Goal: Information Seeking & Learning: Learn about a topic

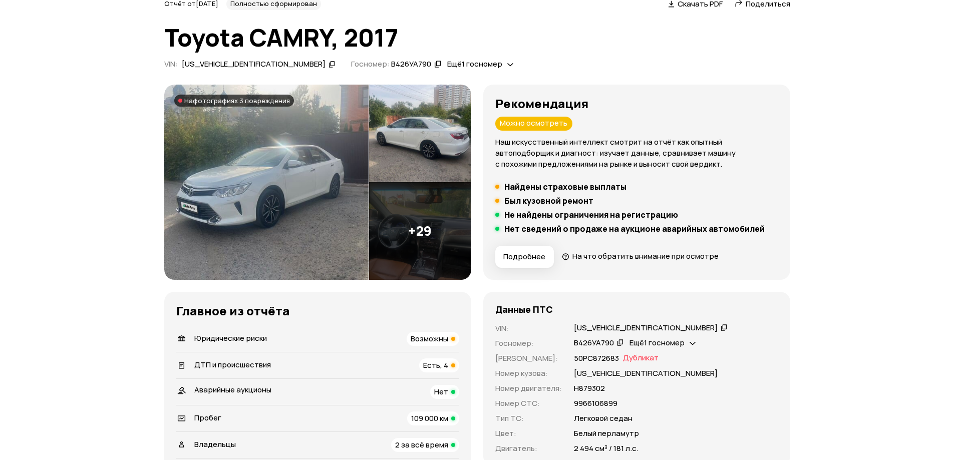
click at [249, 335] on span "Юридические риски" at bounding box center [230, 338] width 73 height 11
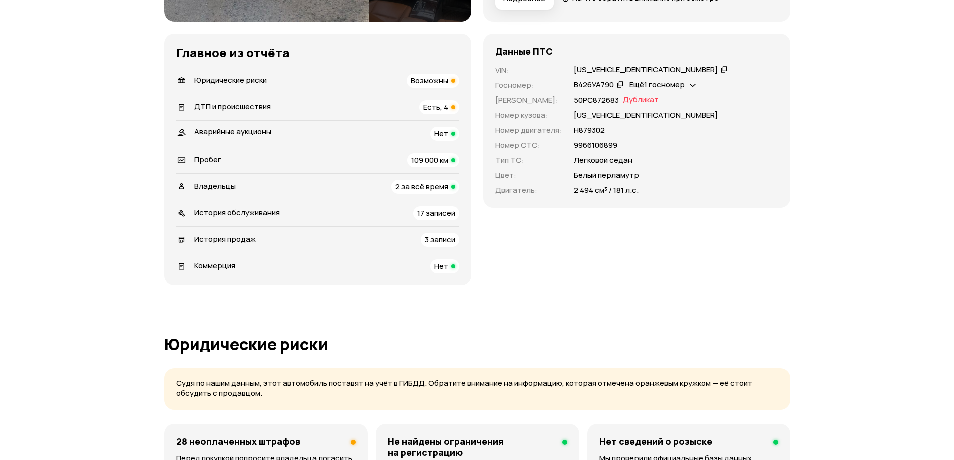
scroll to position [143, 0]
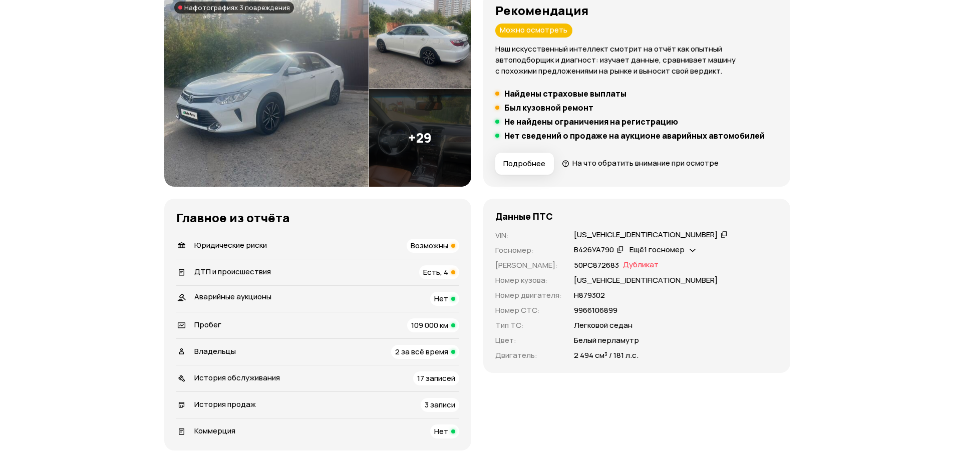
click at [241, 272] on span "ДТП и происшествия" at bounding box center [232, 271] width 77 height 11
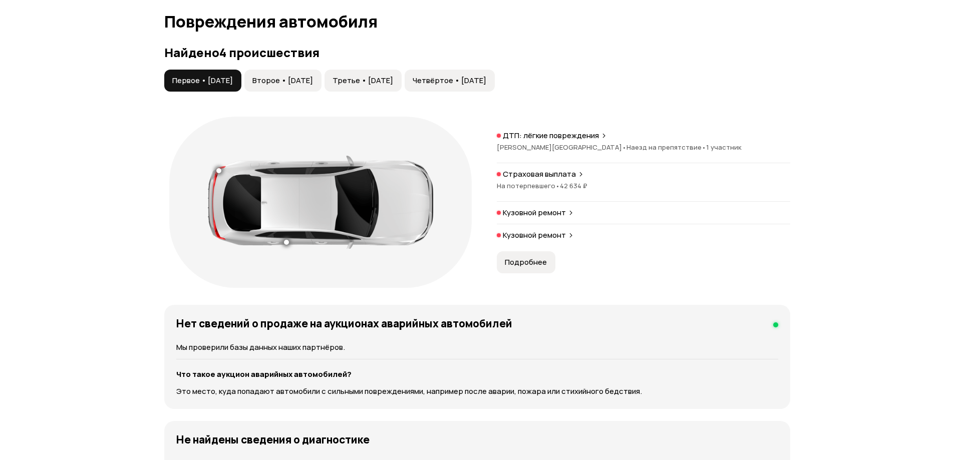
scroll to position [1037, 0]
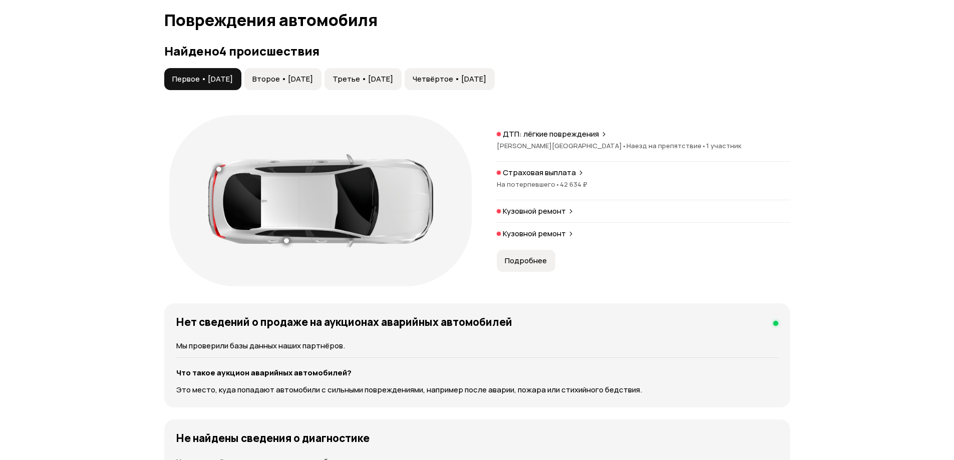
click at [301, 74] on span "Второе • [DATE]" at bounding box center [282, 79] width 61 height 10
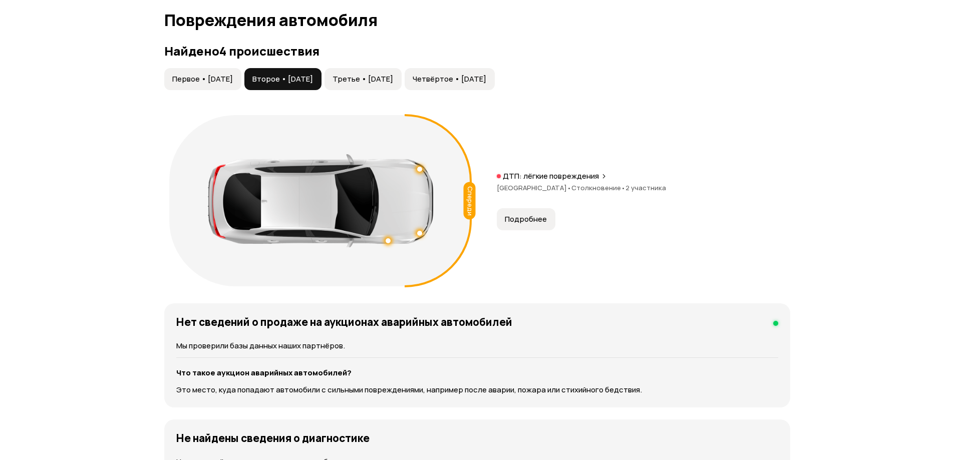
click at [382, 74] on span "Третье • [DATE]" at bounding box center [362, 79] width 61 height 10
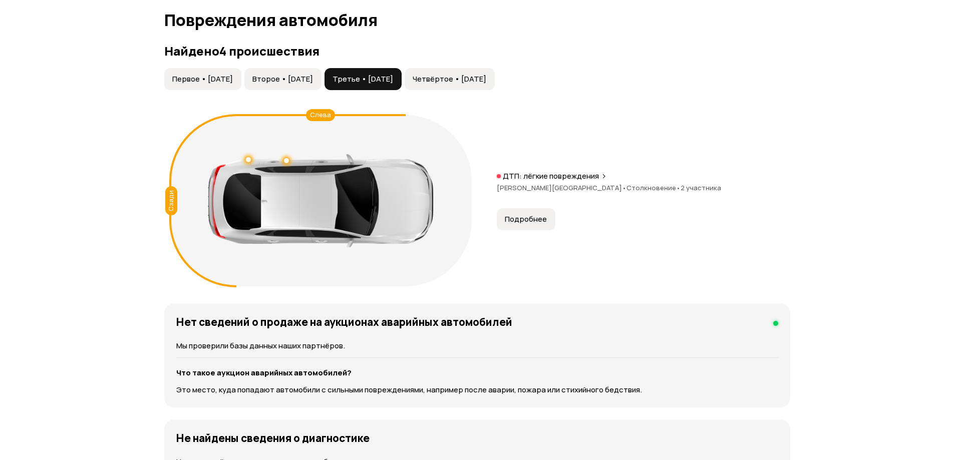
click at [482, 74] on span "Четвёртое • [DATE]" at bounding box center [450, 79] width 74 height 10
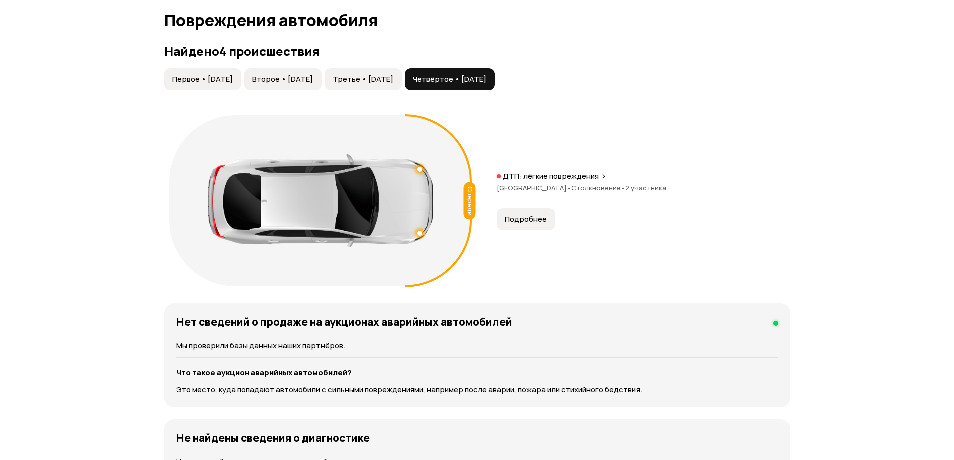
click at [393, 74] on span "Третье • [DATE]" at bounding box center [362, 79] width 61 height 10
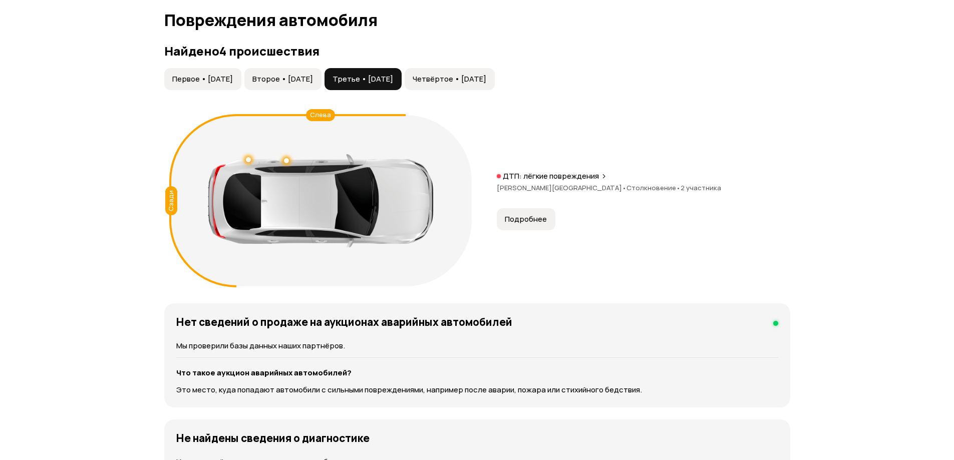
click at [299, 68] on button "Второе • [DATE]" at bounding box center [282, 79] width 77 height 22
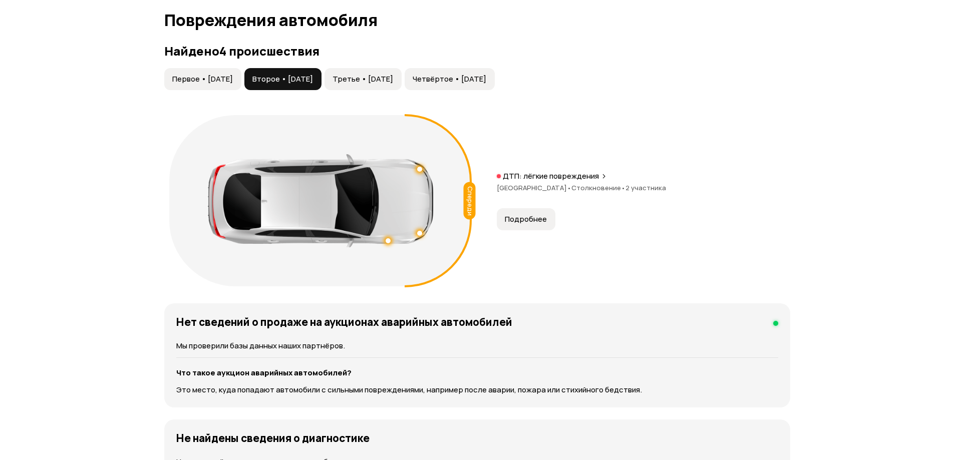
drag, startPoint x: 227, startPoint y: 56, endPoint x: 221, endPoint y: 58, distance: 6.1
click at [224, 57] on div "Найдено 4 происшествия Первое • [DATE] Второе • [DATE] Третье • [DATE] Четвёрто…" at bounding box center [477, 167] width 626 height 247
click at [214, 76] on button "Первое • [DATE]" at bounding box center [202, 79] width 77 height 22
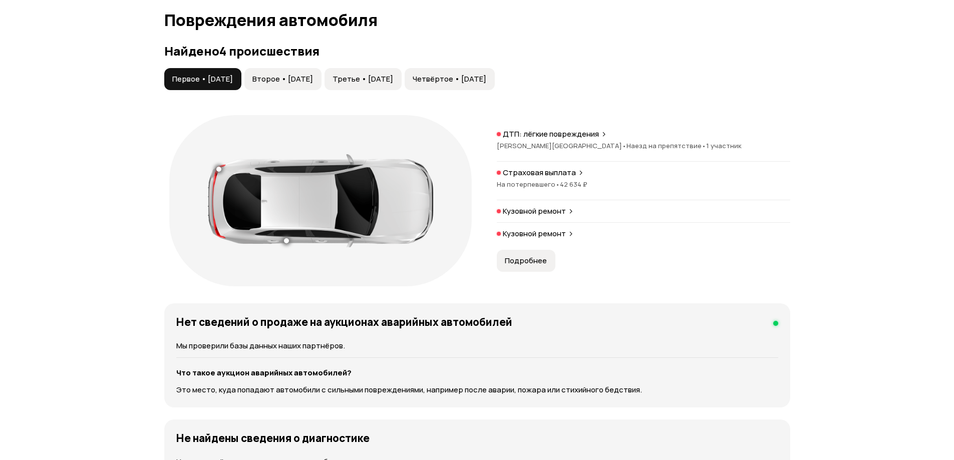
click at [307, 74] on span "Второе • [DATE]" at bounding box center [282, 79] width 61 height 10
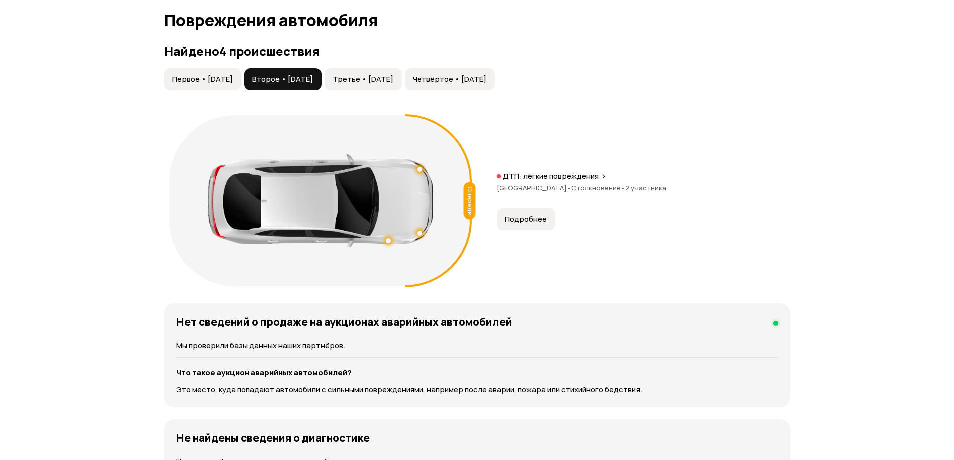
click at [473, 74] on span "Четвёртое • [DATE]" at bounding box center [450, 79] width 74 height 10
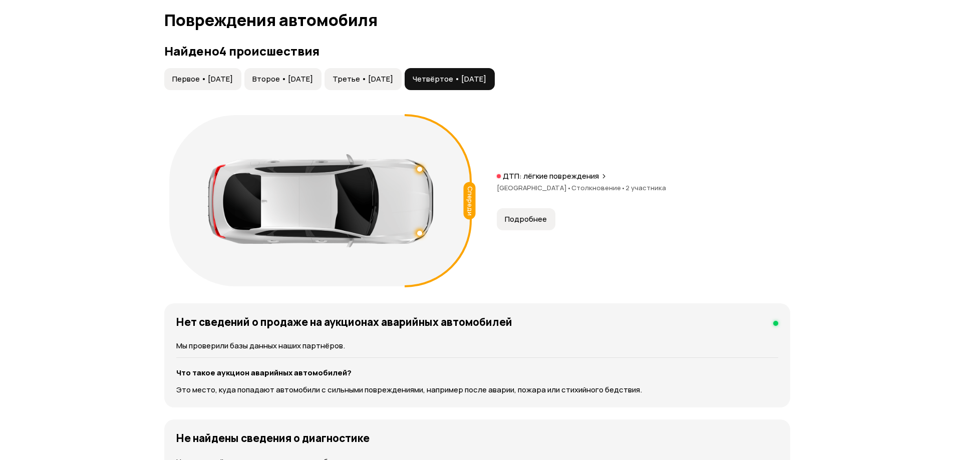
click at [402, 68] on button "Третье • [DATE]" at bounding box center [362, 79] width 77 height 22
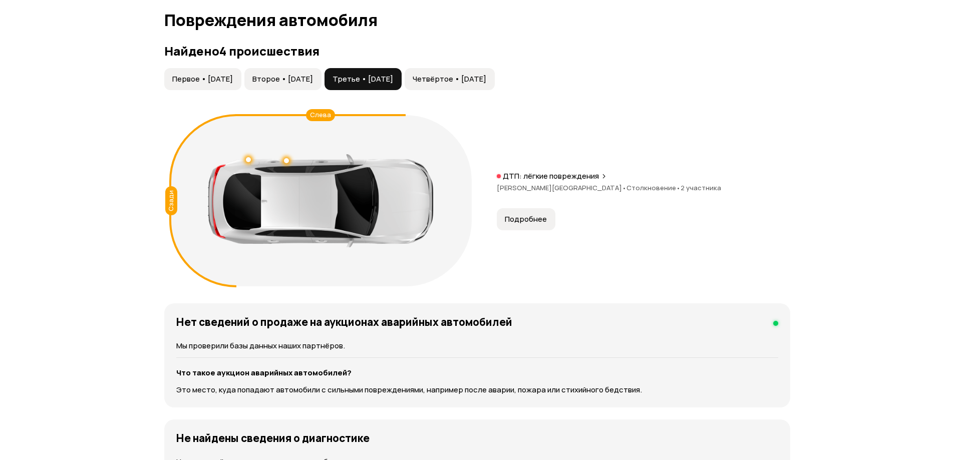
click at [201, 74] on span "Первое • [DATE]" at bounding box center [202, 79] width 61 height 10
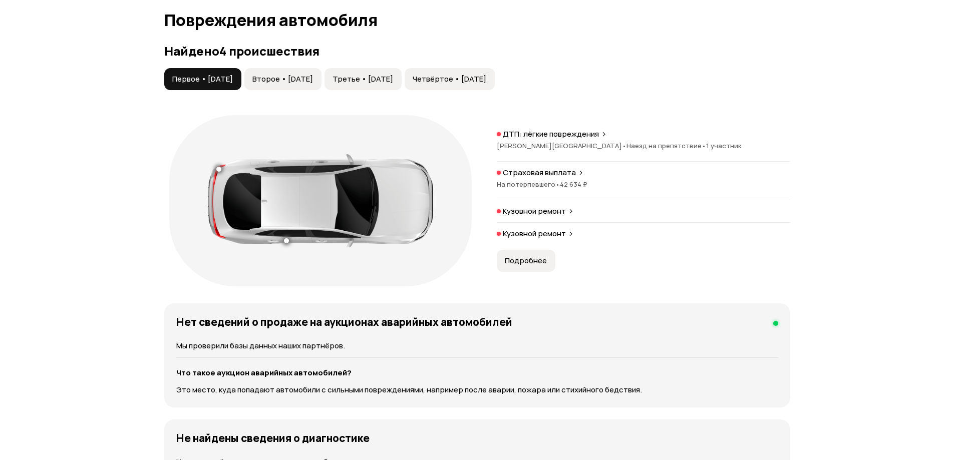
click at [294, 74] on span "Второе • [DATE]" at bounding box center [282, 79] width 61 height 10
